Goal: Find specific page/section: Find specific page/section

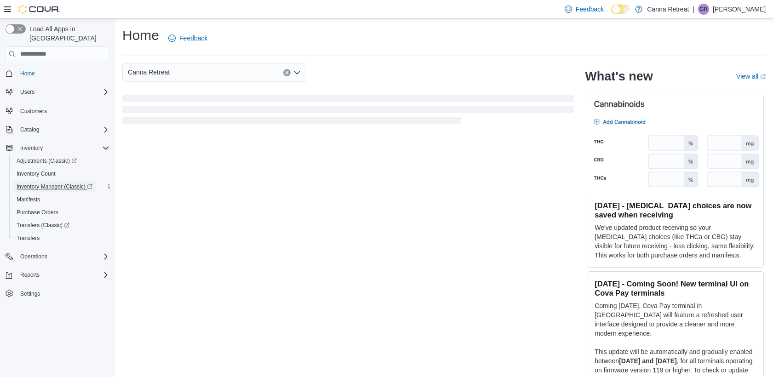
click at [52, 183] on span "Inventory Manager (Classic)" at bounding box center [55, 186] width 76 height 7
